Goal: Find specific page/section: Find specific page/section

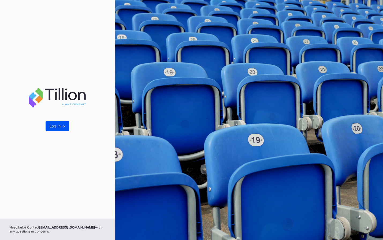
click at [59, 128] on div "Log In ->" at bounding box center [58, 126] width 16 height 5
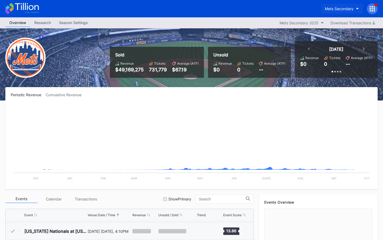
click at [339, 5] on button "Mets Secondary" at bounding box center [341, 9] width 42 height 10
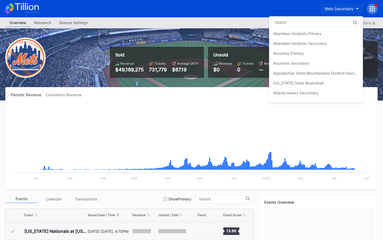
scroll to position [842, 0]
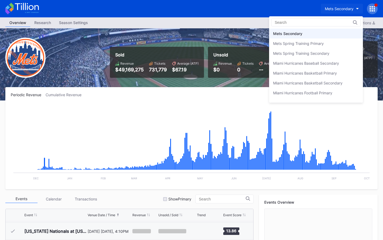
type input "k"
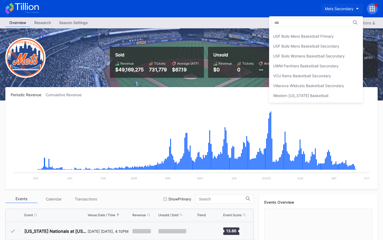
scroll to position [0, 0]
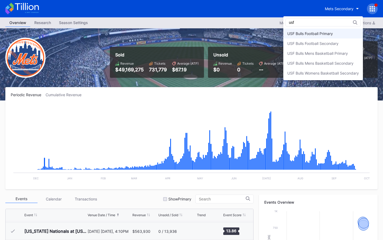
type input "usf"
click at [331, 37] on div "USF Bulls Football Primary" at bounding box center [323, 34] width 80 height 10
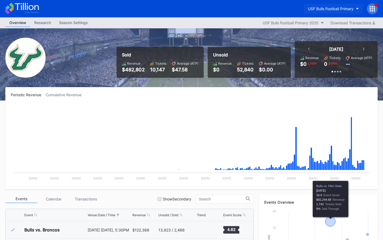
click at [349, 5] on button "USF Bulls Football Primary" at bounding box center [333, 9] width 59 height 10
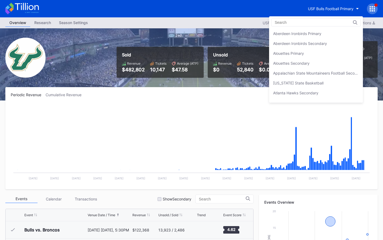
scroll to position [1803, 0]
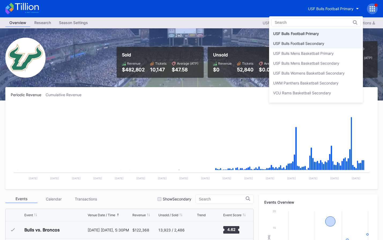
click at [327, 45] on div "USF Bulls Football Secondary" at bounding box center [316, 44] width 94 height 10
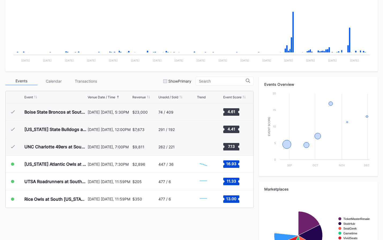
scroll to position [164, 0]
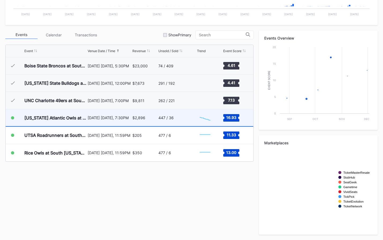
click at [186, 118] on div "447 / 36" at bounding box center [176, 118] width 37 height 17
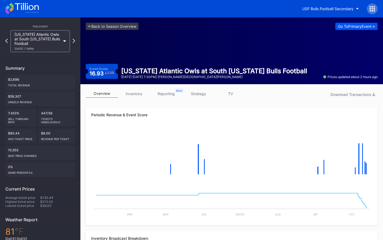
click at [342, 27] on div "Go To Primary Event ->" at bounding box center [356, 26] width 37 height 5
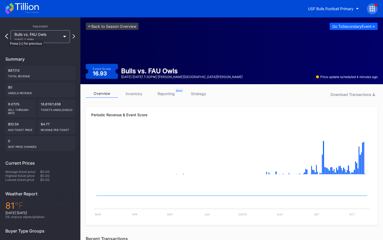
click at [6, 37] on icon at bounding box center [6, 36] width 3 height 5
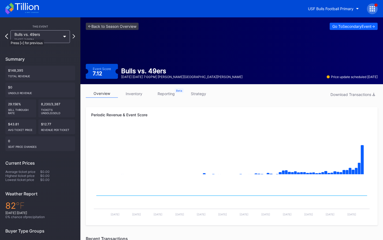
click at [7, 37] on icon at bounding box center [6, 36] width 3 height 5
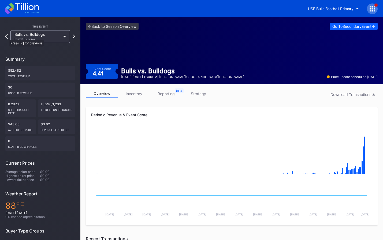
click at [6, 37] on icon at bounding box center [6, 36] width 3 height 5
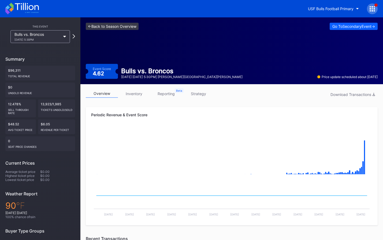
click at [120, 25] on link "<- Back to Season Overview" at bounding box center [112, 26] width 53 height 7
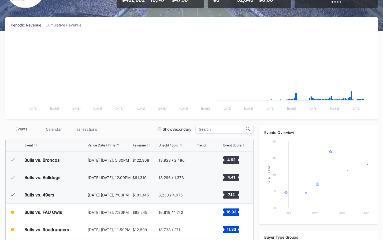
scroll to position [164, 0]
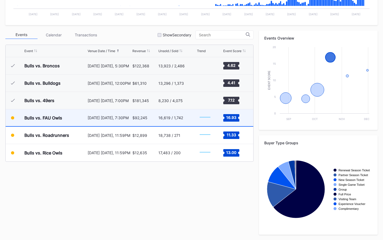
click at [137, 123] on div "$92,245" at bounding box center [144, 118] width 25 height 17
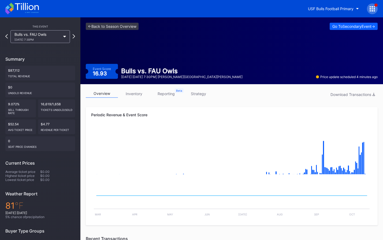
click at [375, 10] on div at bounding box center [372, 8] width 11 height 11
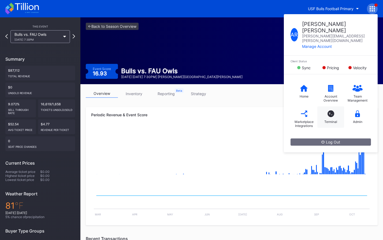
click at [329, 107] on div "T_ Terminal" at bounding box center [330, 117] width 27 height 21
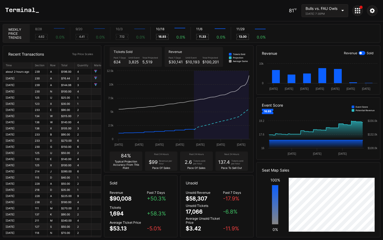
click at [36, 11] on icon at bounding box center [21, 9] width 33 height 5
click at [361, 12] on div at bounding box center [357, 10] width 11 height 11
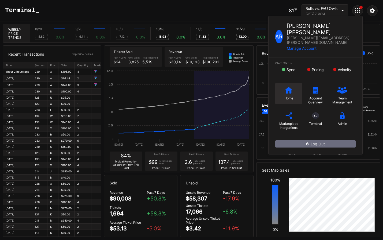
click at [295, 83] on div "Home" at bounding box center [288, 93] width 27 height 21
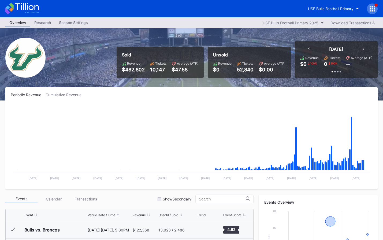
click at [37, 8] on icon at bounding box center [21, 9] width 33 height 12
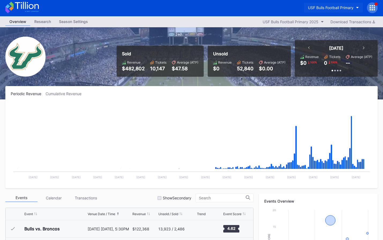
click at [333, 7] on div "USF Bulls Football Primary" at bounding box center [331, 7] width 46 height 5
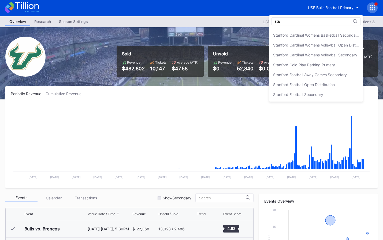
scroll to position [67, 0]
type input "stanf"
click at [332, 82] on div "Stanford Football Open Distribution" at bounding box center [304, 84] width 62 height 5
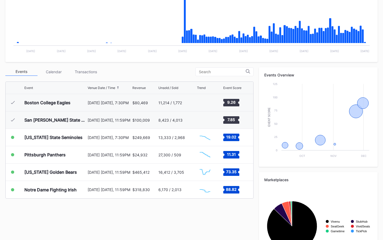
scroll to position [164, 0]
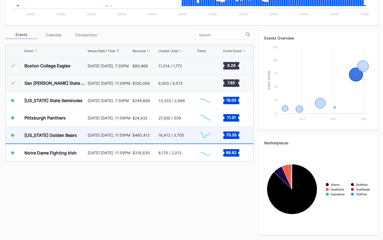
click at [178, 139] on div "16,412 / 3,705" at bounding box center [176, 135] width 37 height 17
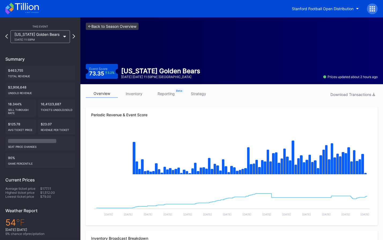
click at [122, 27] on link "<- Back to Season Overview" at bounding box center [112, 26] width 53 height 7
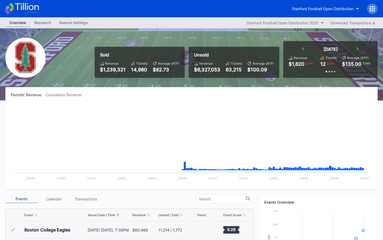
scroll to position [164, 0]
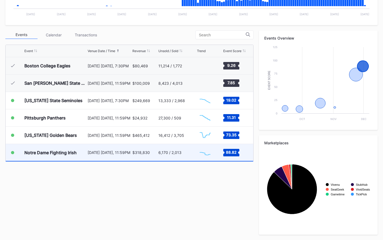
click at [178, 157] on div "6,170 / 2,013" at bounding box center [176, 152] width 37 height 17
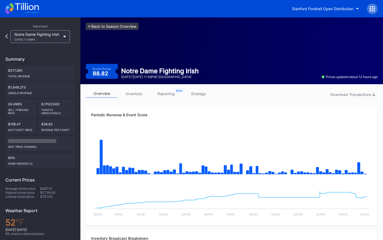
click at [136, 29] on link "<- Back to Season Overview" at bounding box center [112, 26] width 53 height 7
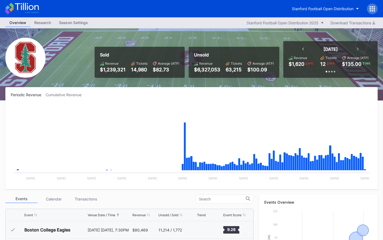
click at [29, 8] on icon at bounding box center [27, 6] width 24 height 7
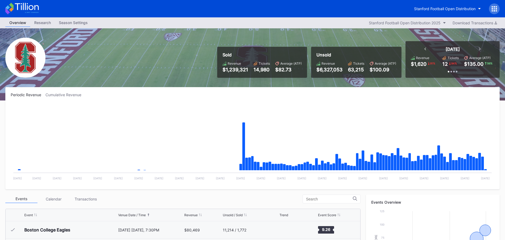
click at [37, 7] on icon at bounding box center [21, 9] width 33 height 12
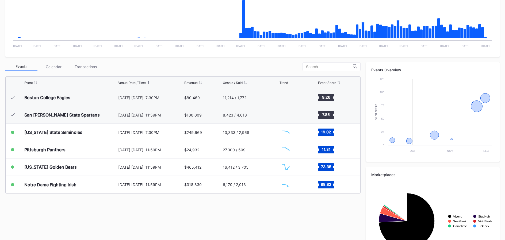
scroll to position [164, 0]
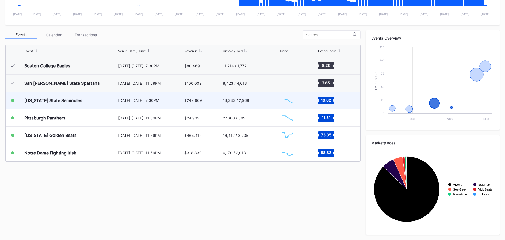
click at [197, 108] on div "$249,669" at bounding box center [202, 100] width 37 height 17
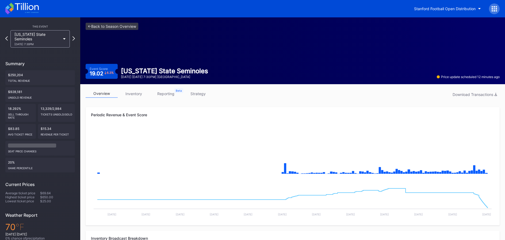
click at [382, 9] on icon at bounding box center [492, 8] width 1 height 1
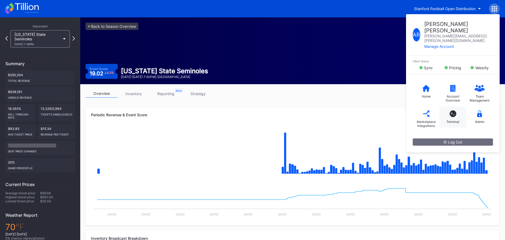
click at [382, 120] on div "Terminal" at bounding box center [453, 122] width 13 height 4
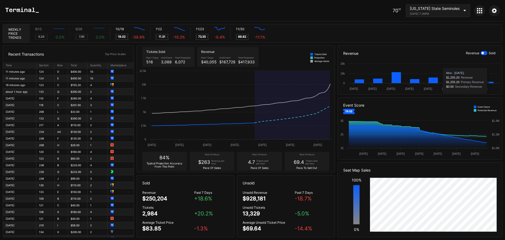
click at [382, 54] on div at bounding box center [483, 53] width 2 height 2
click at [382, 54] on div at bounding box center [484, 53] width 7 height 4
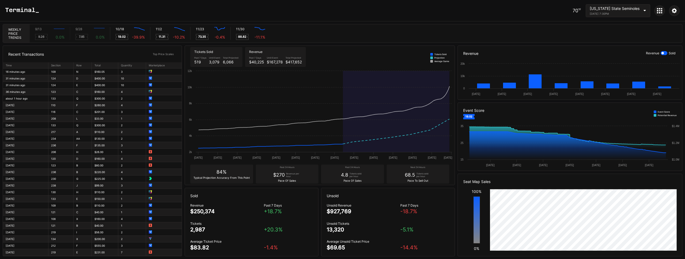
click at [382, 13] on icon at bounding box center [657, 12] width 1 height 1
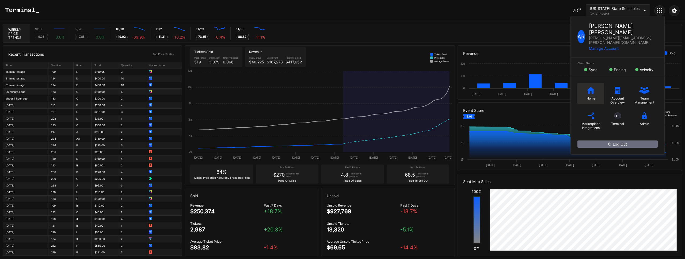
click at [382, 83] on div "Home" at bounding box center [591, 93] width 27 height 21
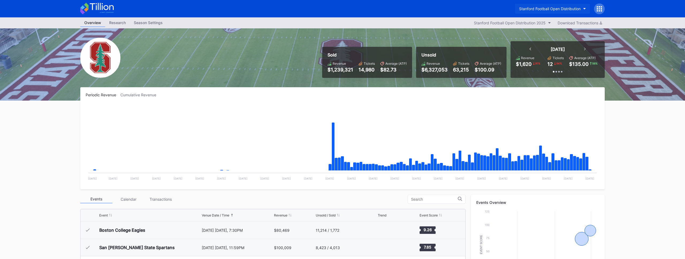
click at [382, 7] on div "Stanford Football Open Distribution" at bounding box center [550, 8] width 62 height 5
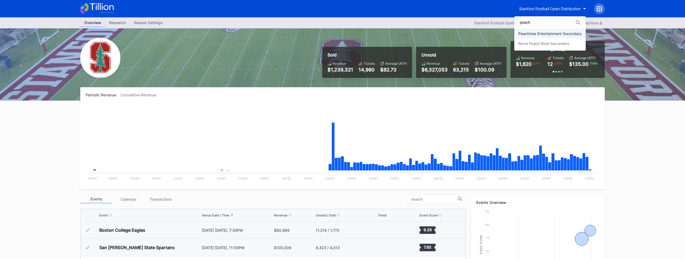
type input "peach"
click at [382, 31] on div "Peachtree Entertainment Secondary" at bounding box center [550, 34] width 71 height 10
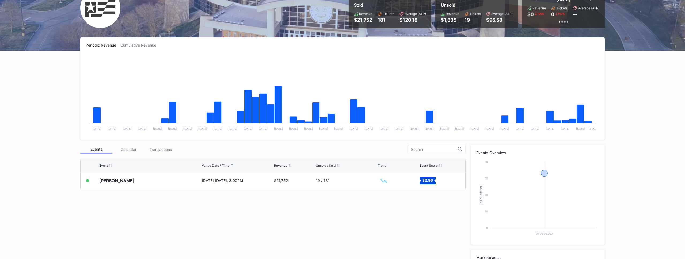
scroll to position [98, 0]
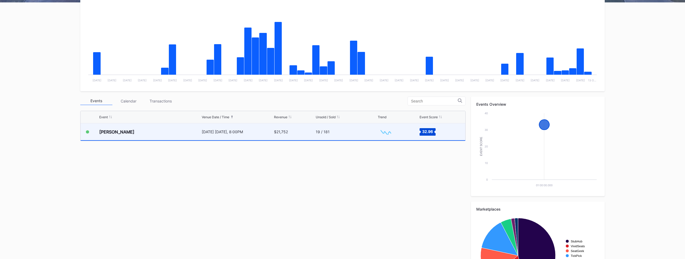
click at [319, 129] on div "19 / 181" at bounding box center [346, 131] width 61 height 17
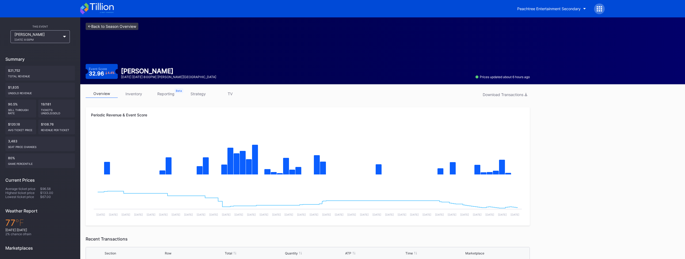
click at [118, 28] on link "<- Back to Season Overview" at bounding box center [112, 26] width 53 height 7
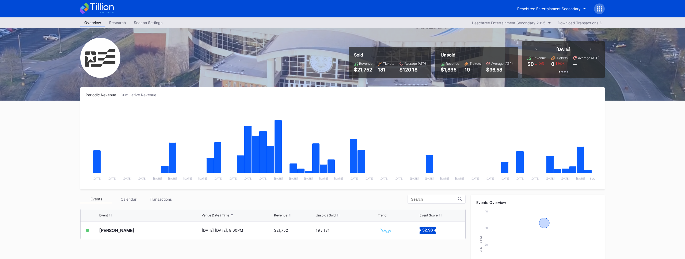
click at [112, 10] on icon at bounding box center [96, 9] width 33 height 12
